Goal: Find specific page/section: Find specific page/section

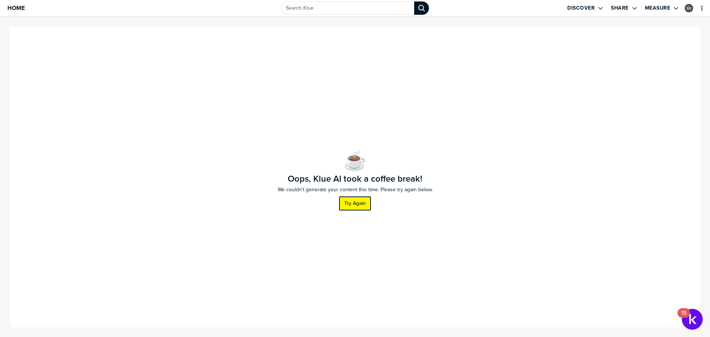
click at [346, 204] on label "Try Again" at bounding box center [354, 203] width 21 height 7
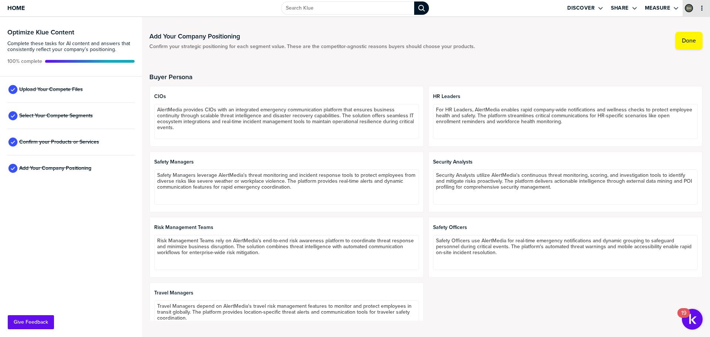
click at [700, 4] on button "primary" at bounding box center [701, 7] width 7 height 7
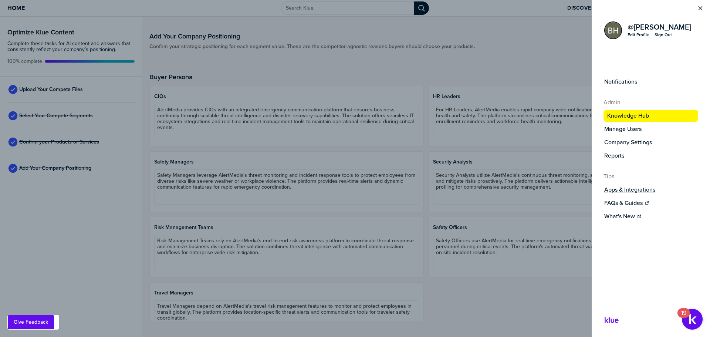
click at [622, 190] on label "Apps & Integrations" at bounding box center [629, 189] width 51 height 7
